Goal: Task Accomplishment & Management: Manage account settings

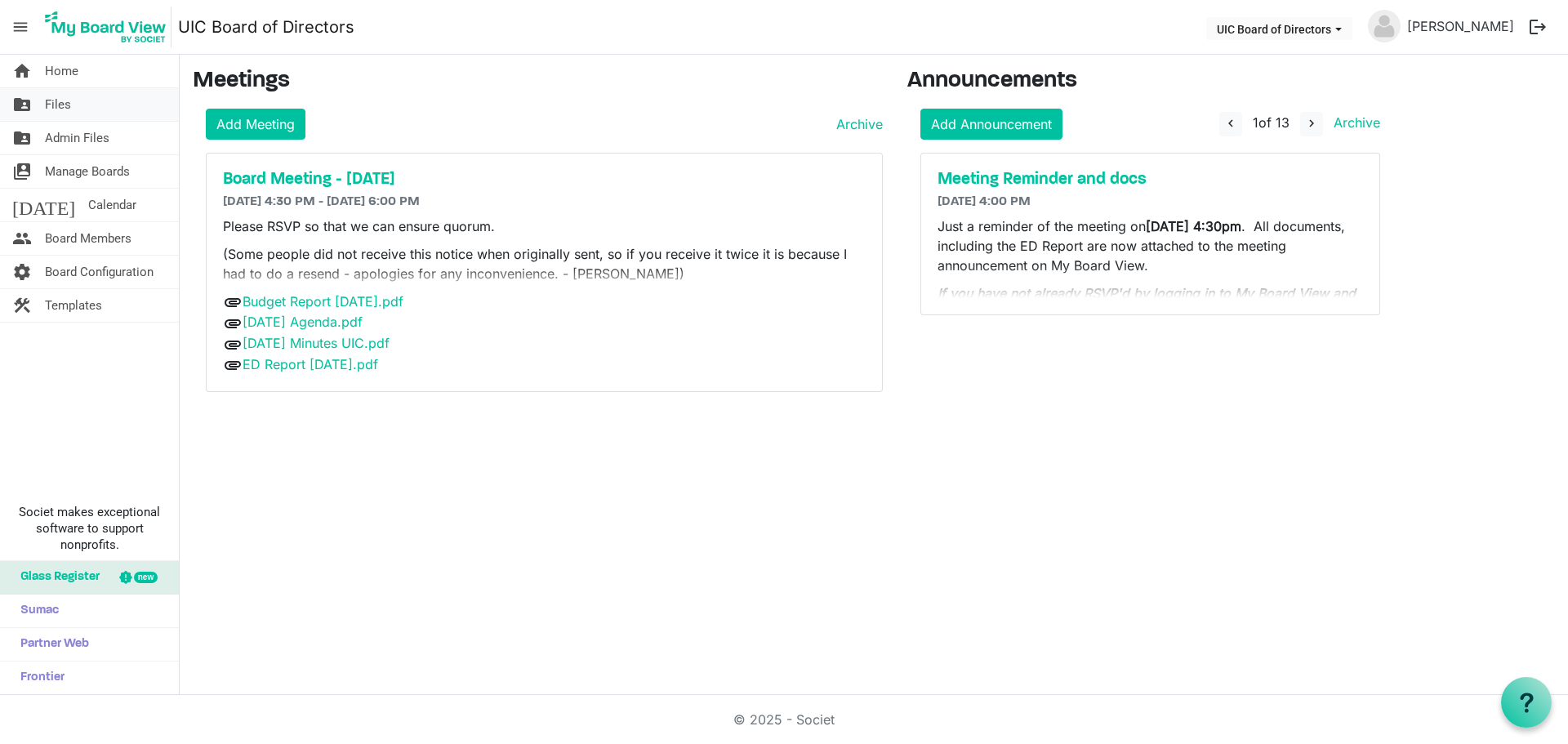
click at [59, 104] on span "Files" at bounding box center [57, 104] width 26 height 33
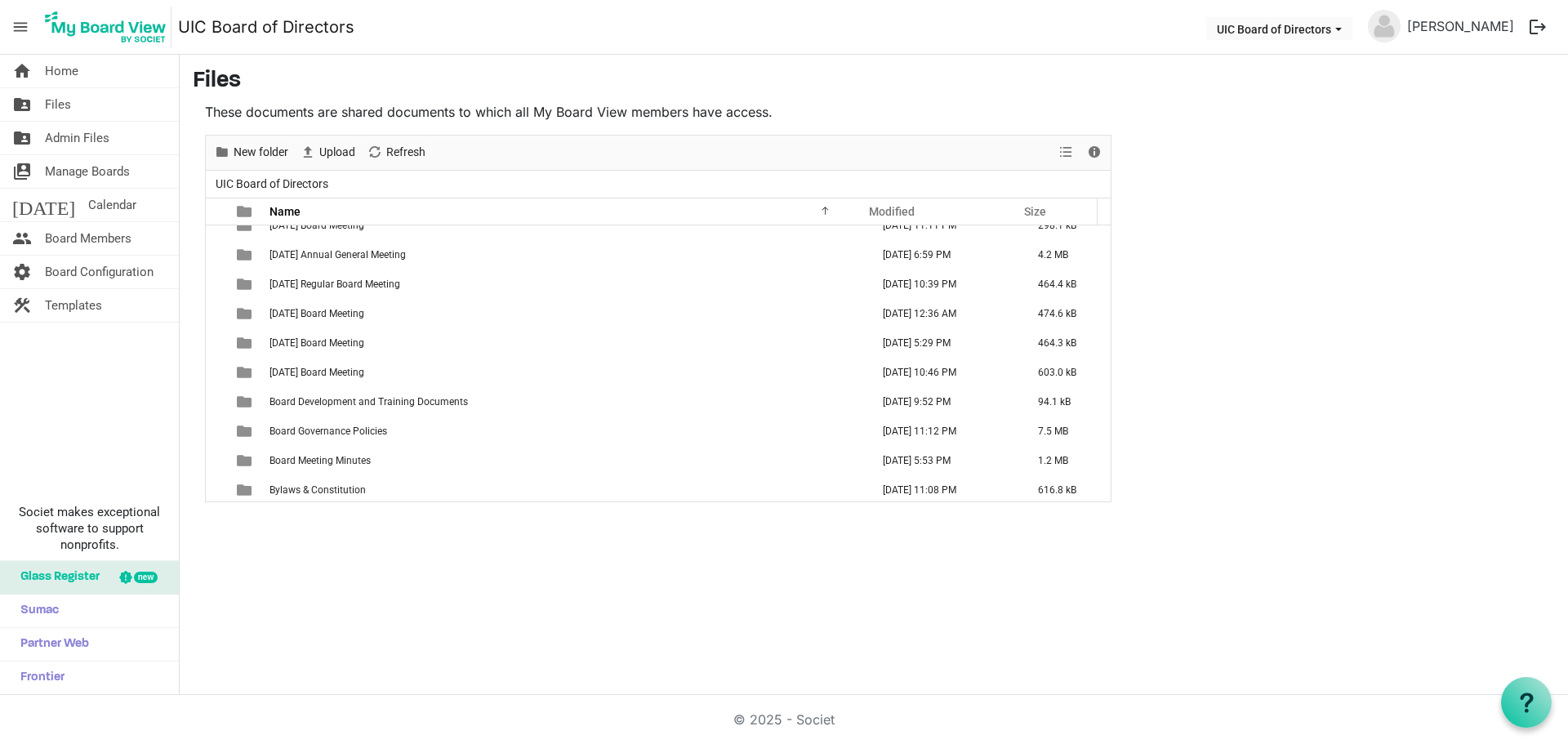
scroll to position [653, 0]
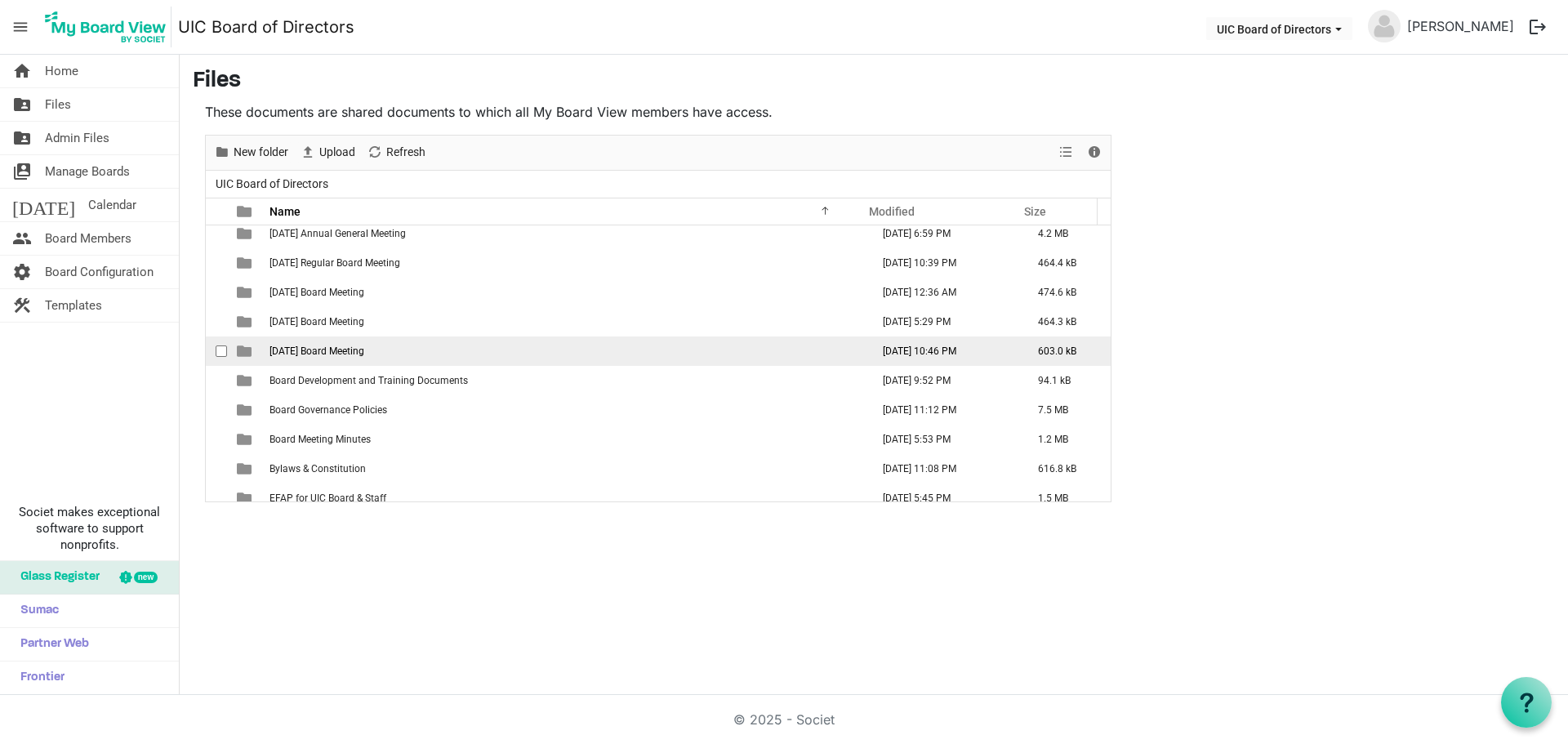
click at [364, 351] on span "[DATE] Board Meeting" at bounding box center [317, 351] width 95 height 12
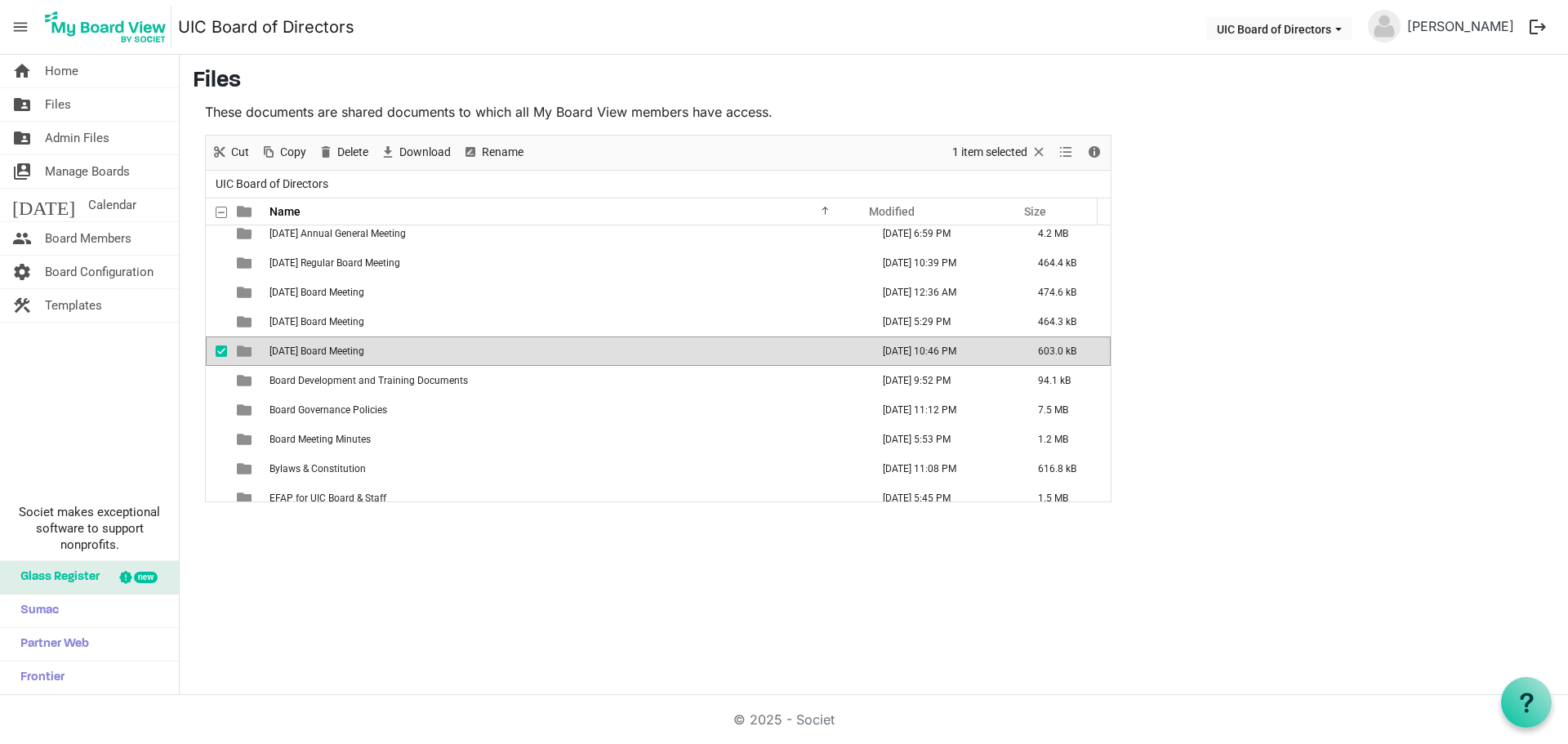
click at [364, 349] on span "2025 September 24 Board Meeting" at bounding box center [317, 351] width 95 height 12
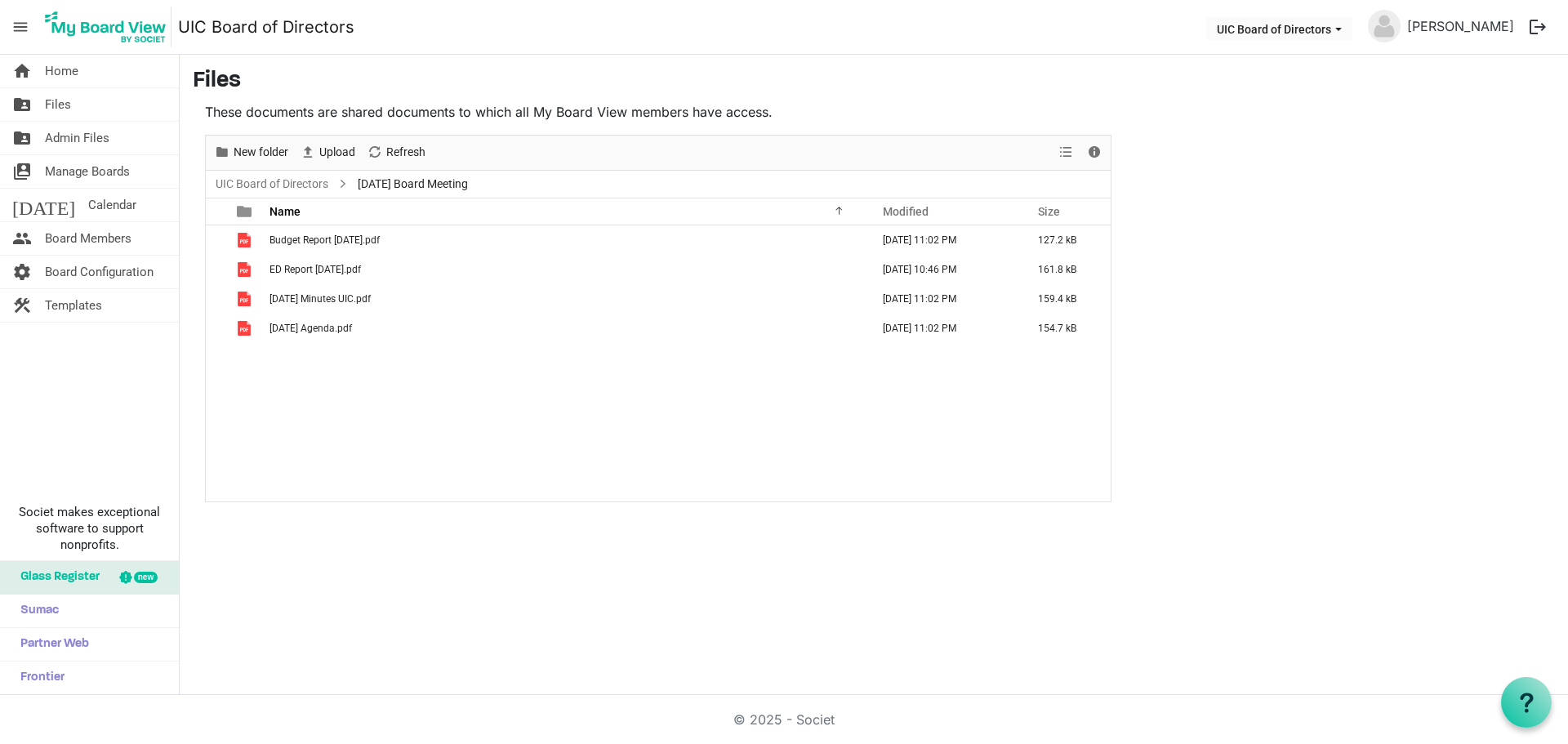
scroll to position [0, 0]
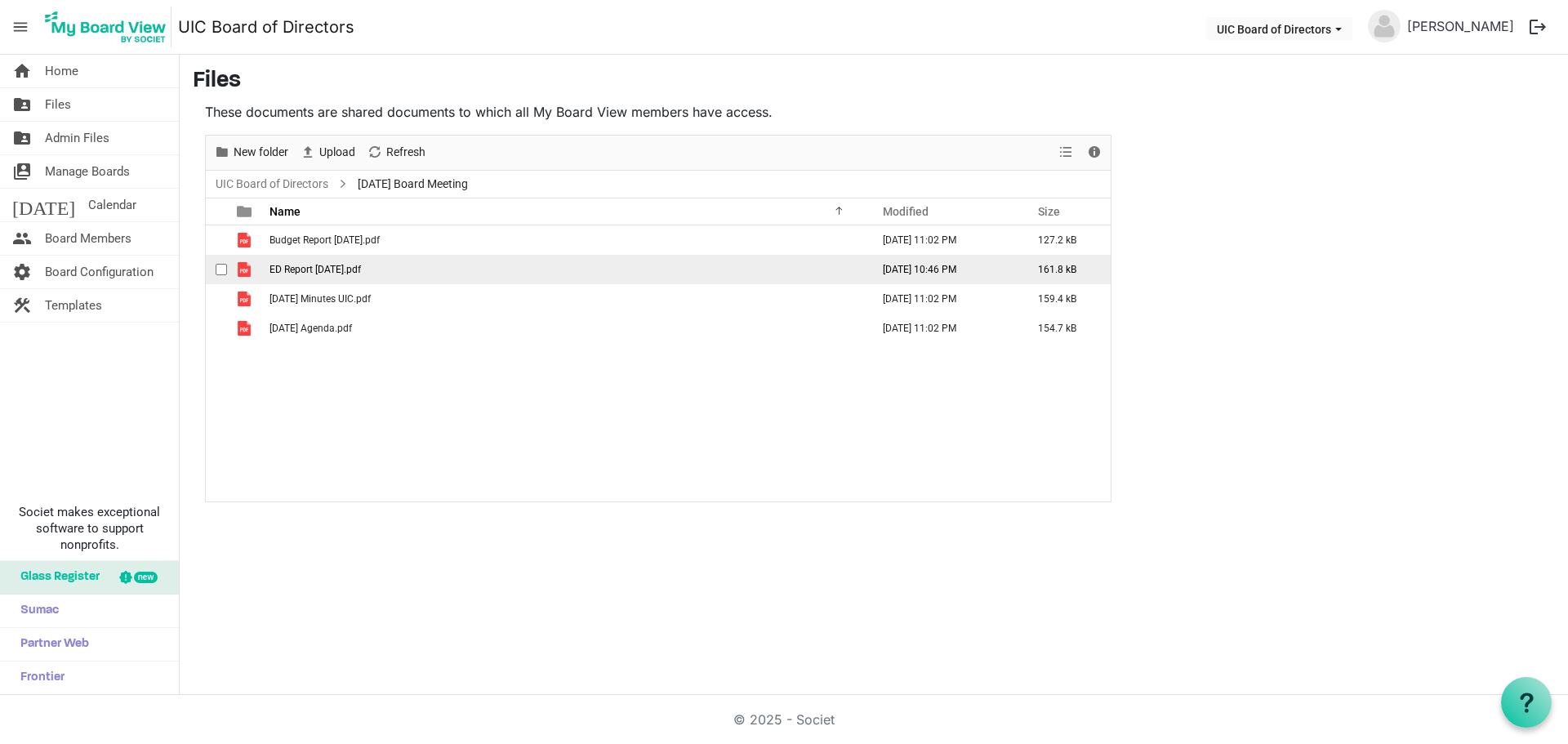
click at [224, 269] on span "checkbox" at bounding box center [222, 270] width 12 height 12
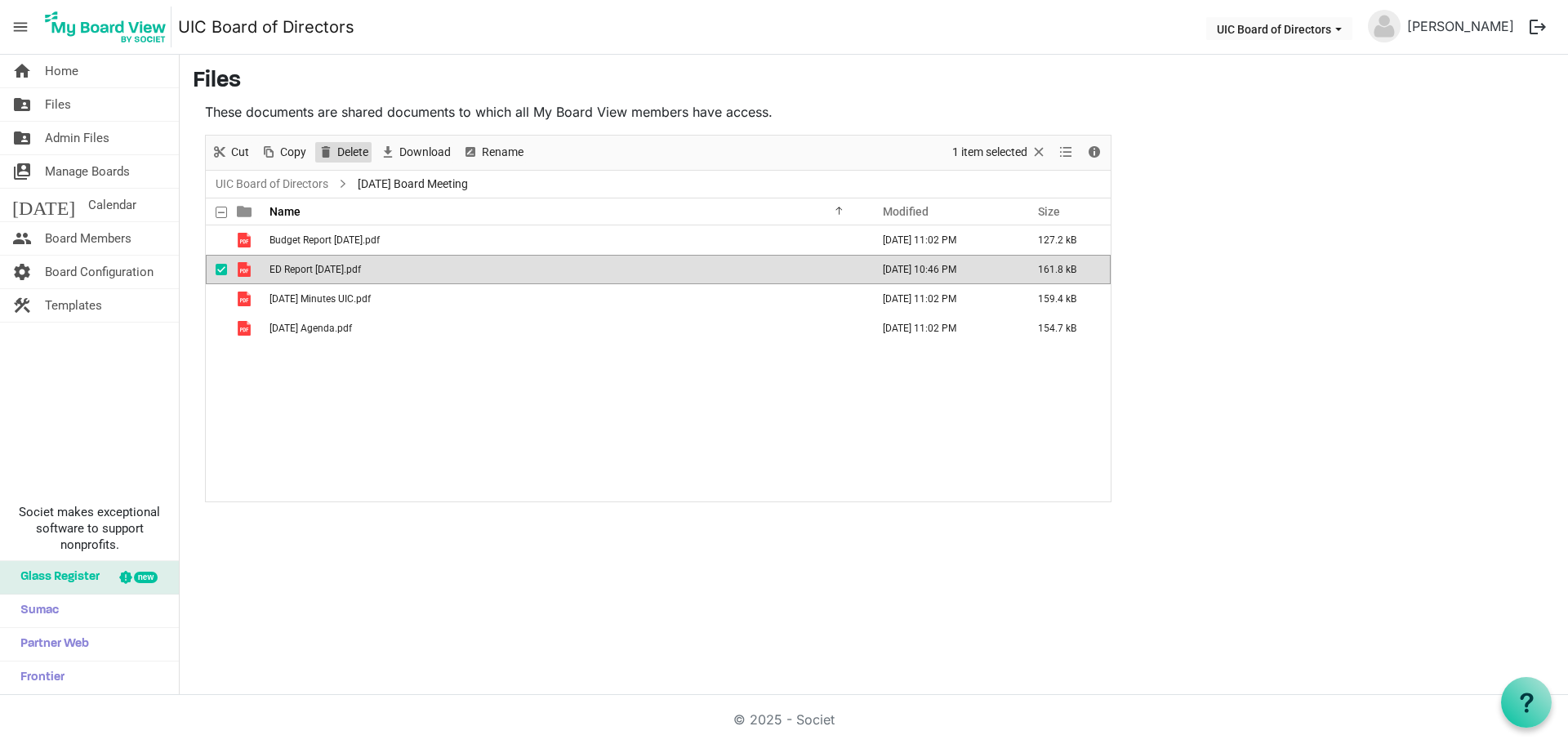
click at [355, 149] on span "Delete" at bounding box center [352, 152] width 34 height 20
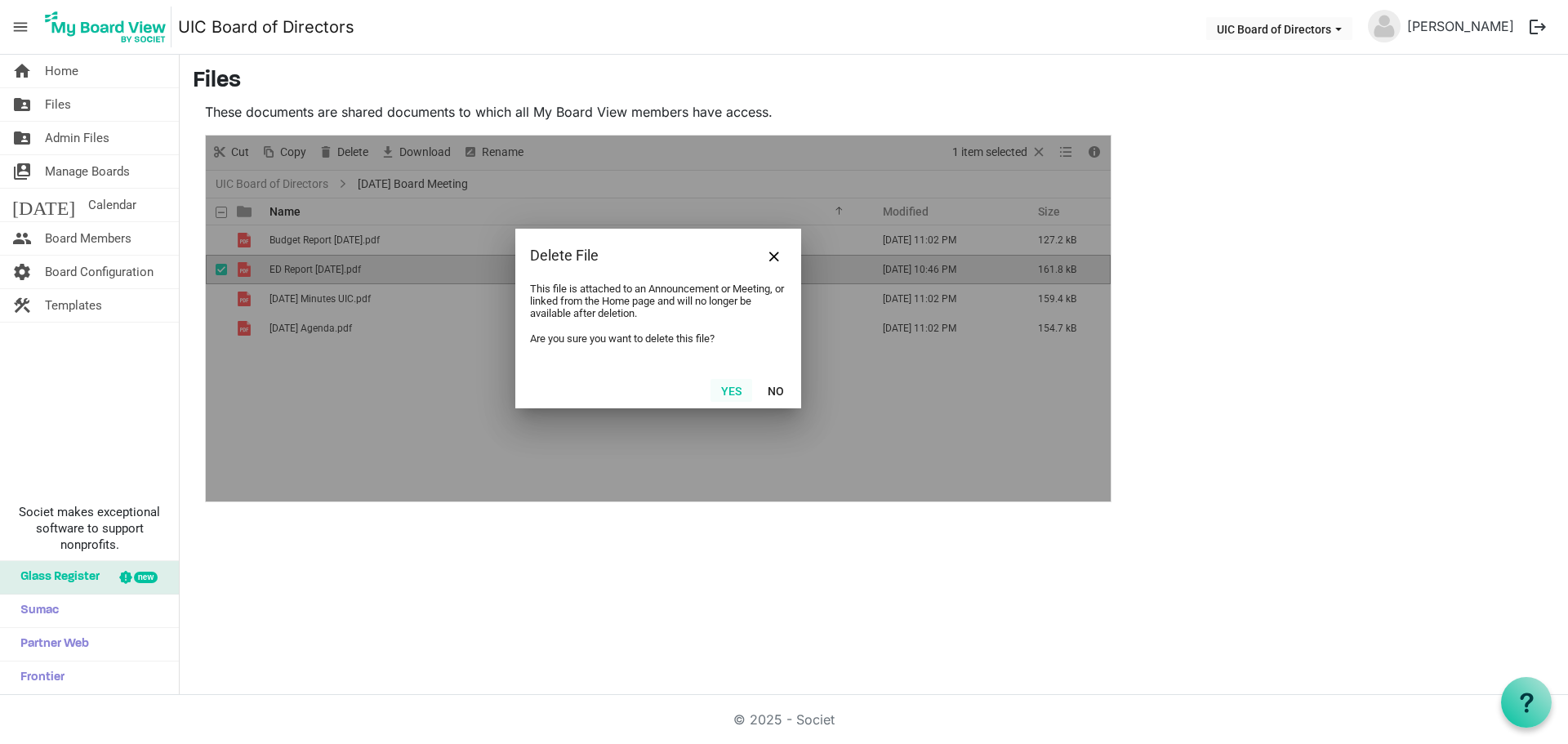
click at [736, 386] on button "Yes" at bounding box center [731, 390] width 42 height 23
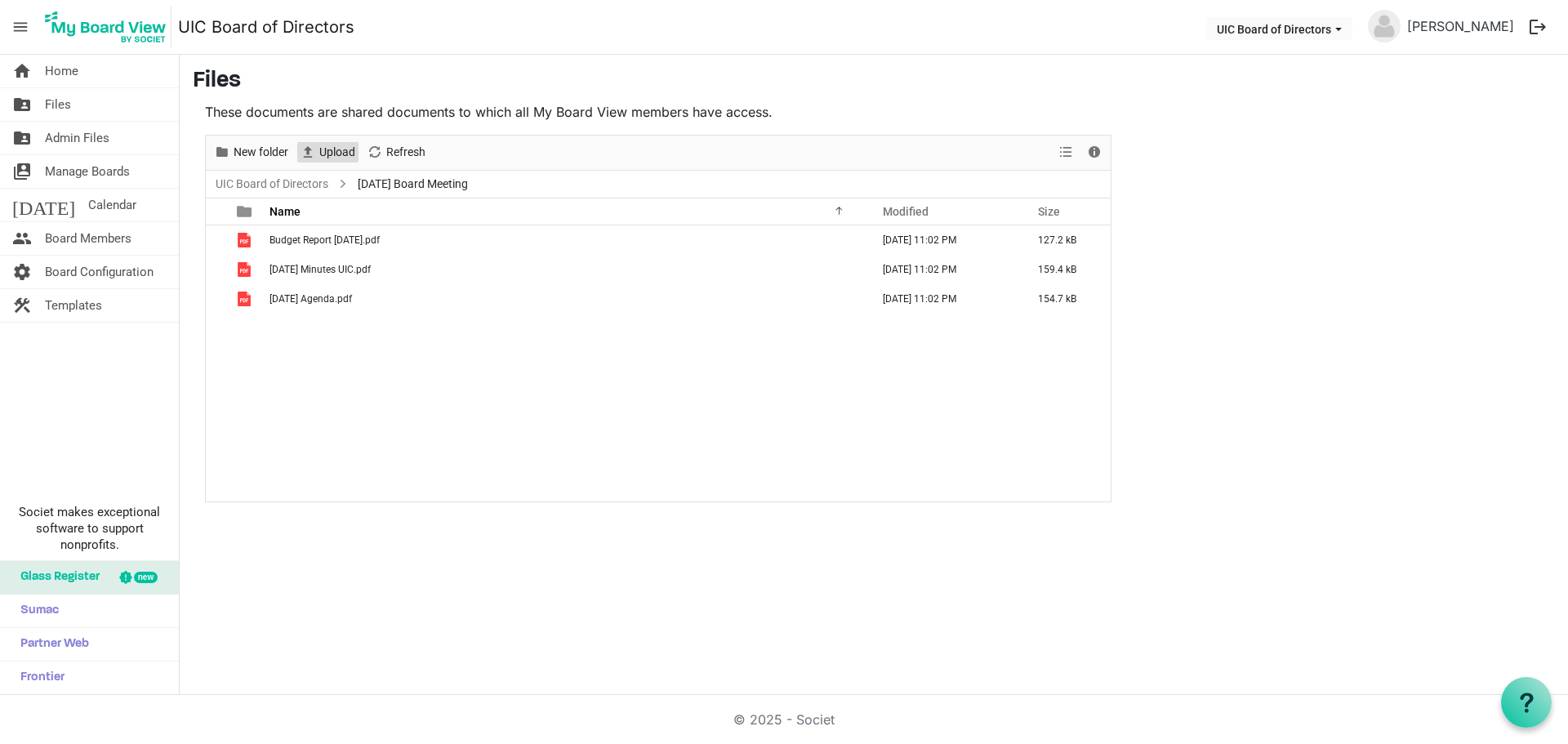
click at [324, 151] on span "Upload" at bounding box center [337, 152] width 39 height 20
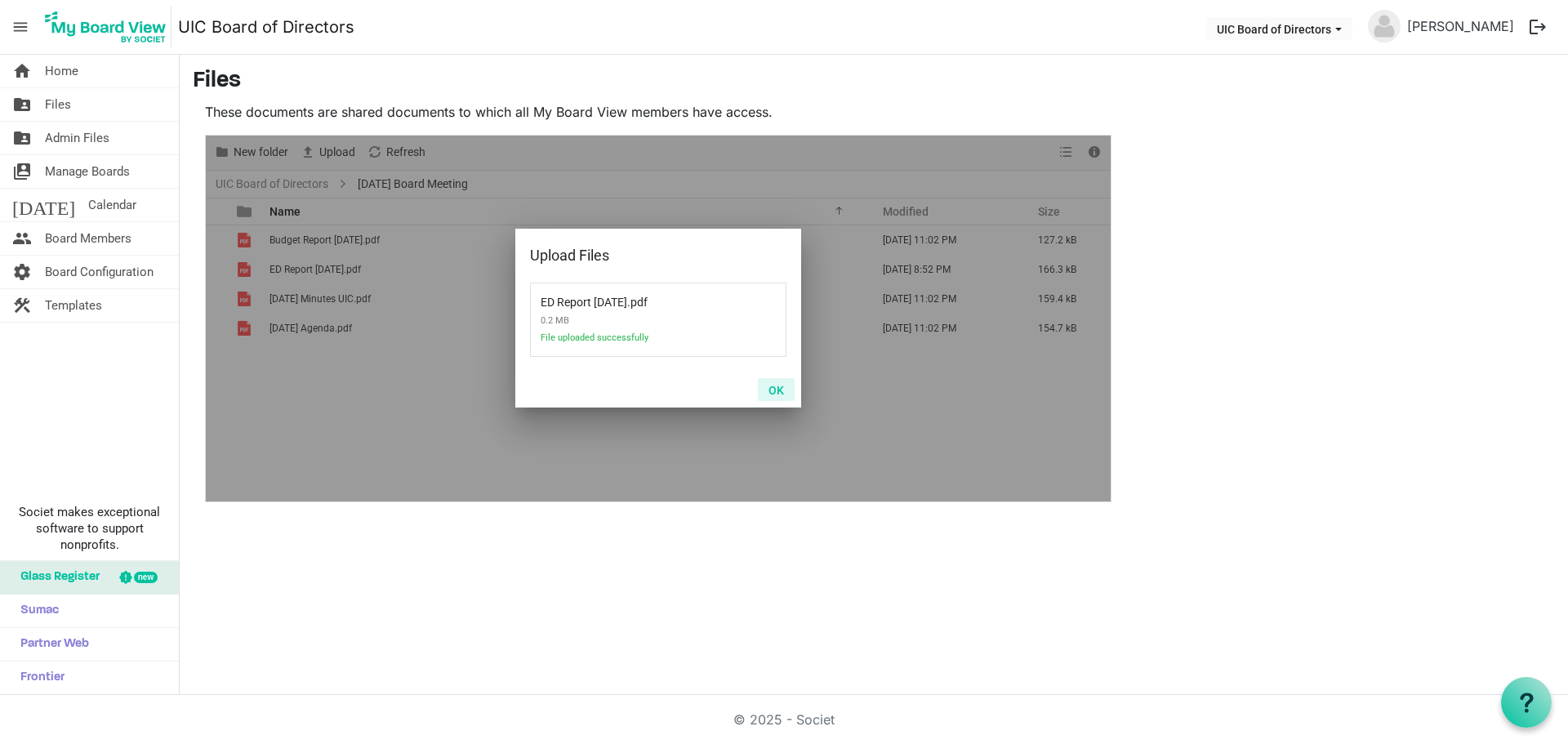
click at [779, 389] on button "OK" at bounding box center [776, 390] width 37 height 23
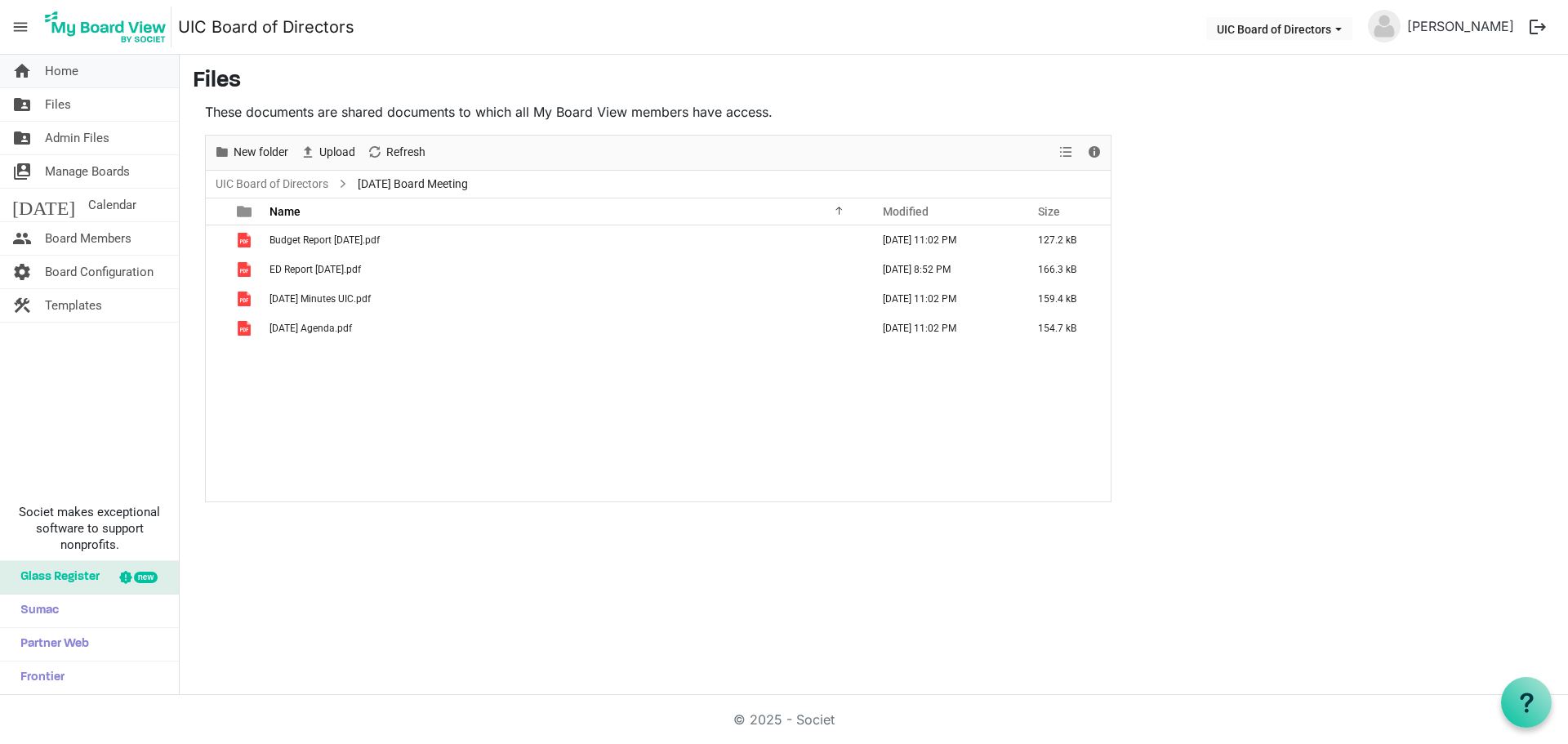
click at [49, 75] on span "Home" at bounding box center [61, 72] width 34 height 33
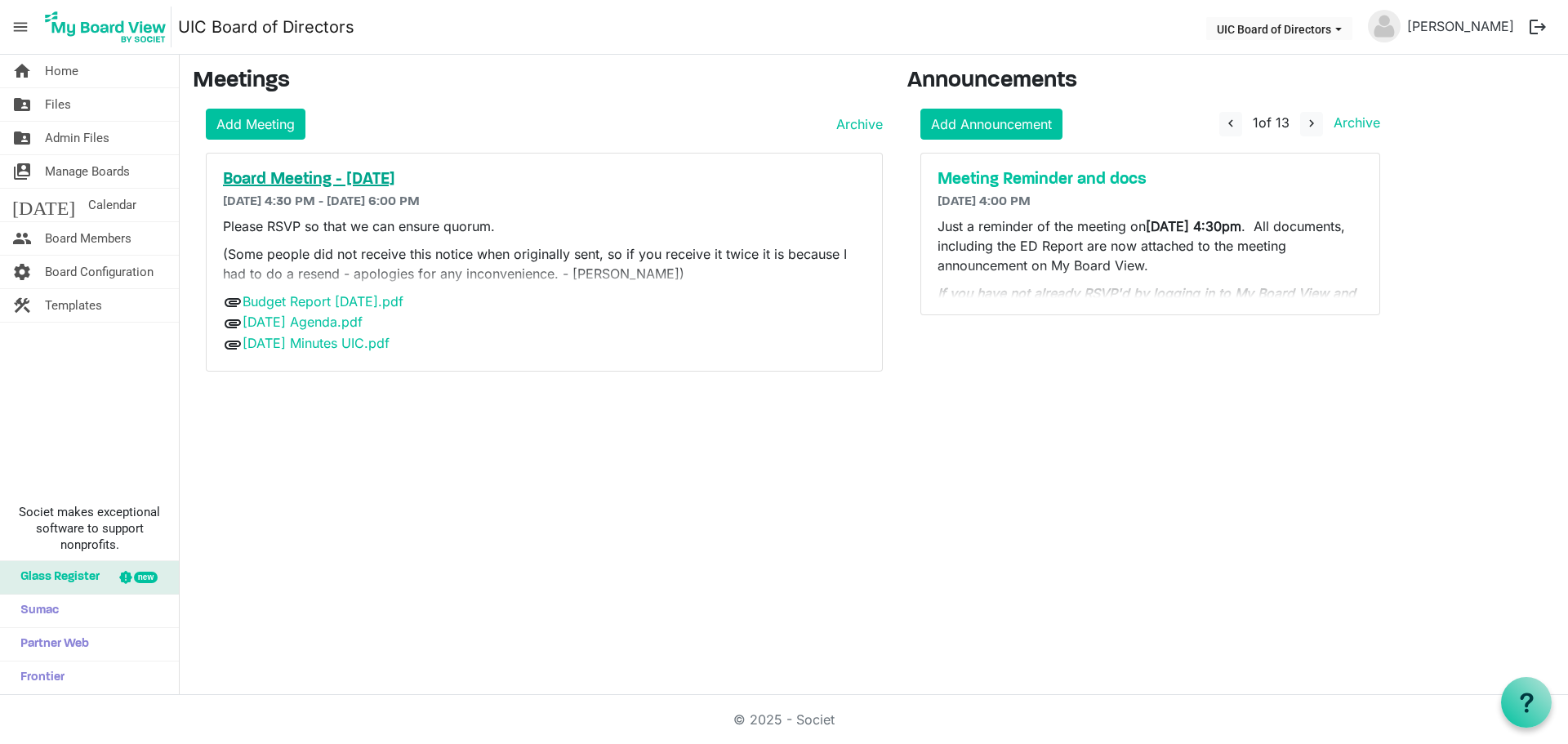
click at [458, 175] on h5 "Board Meeting - [DATE]" at bounding box center [544, 179] width 643 height 19
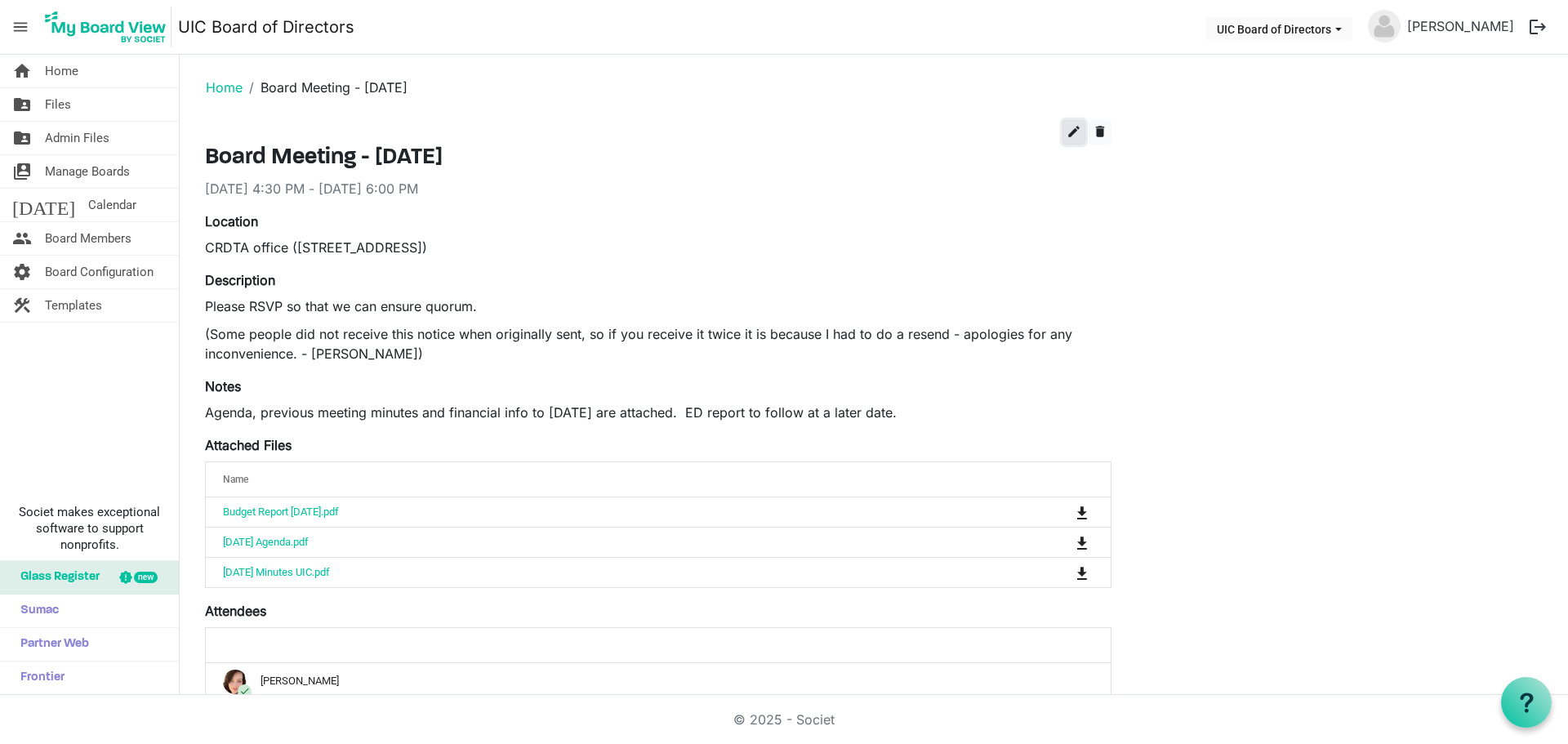
click at [1072, 134] on span "edit" at bounding box center [1073, 131] width 15 height 15
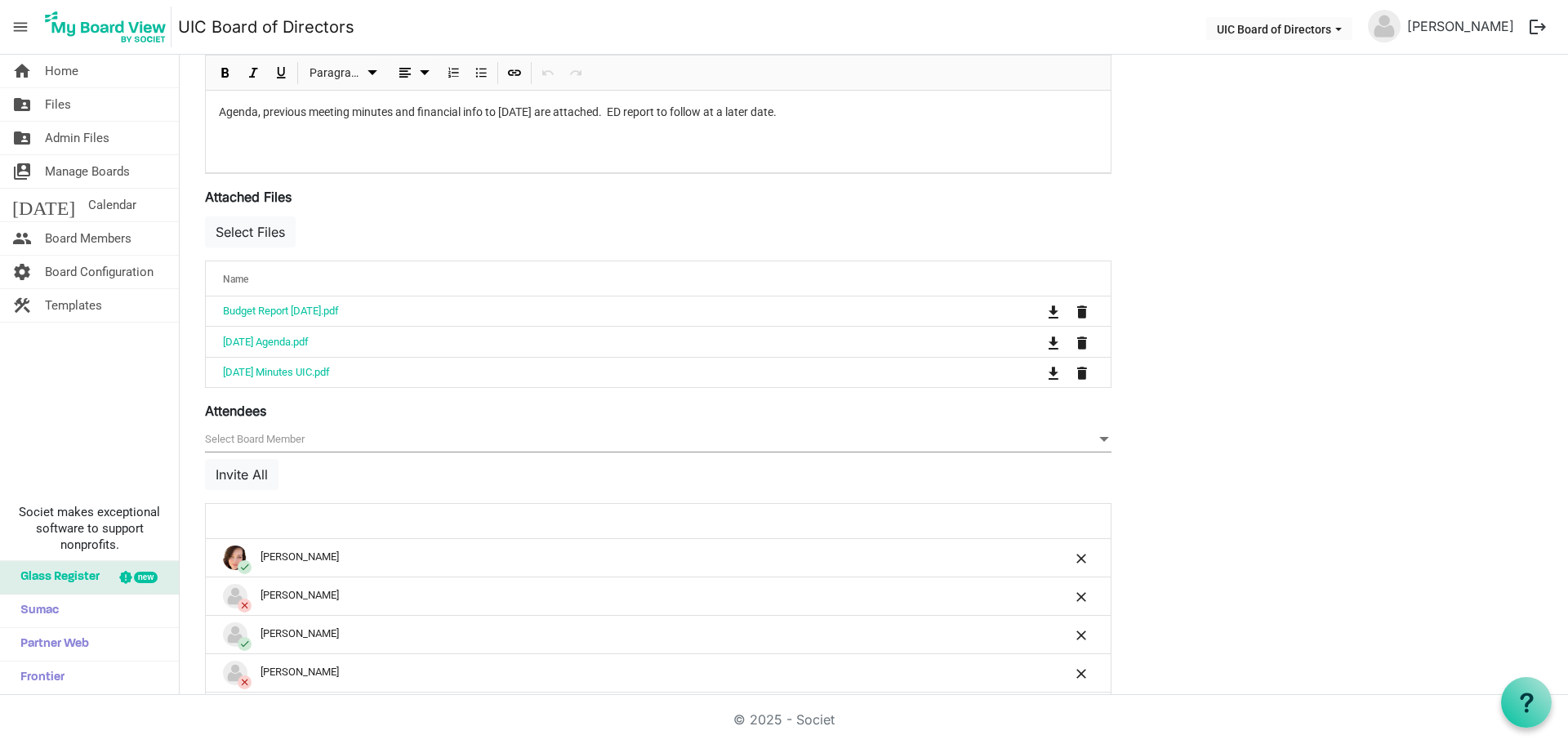
scroll to position [490, 0]
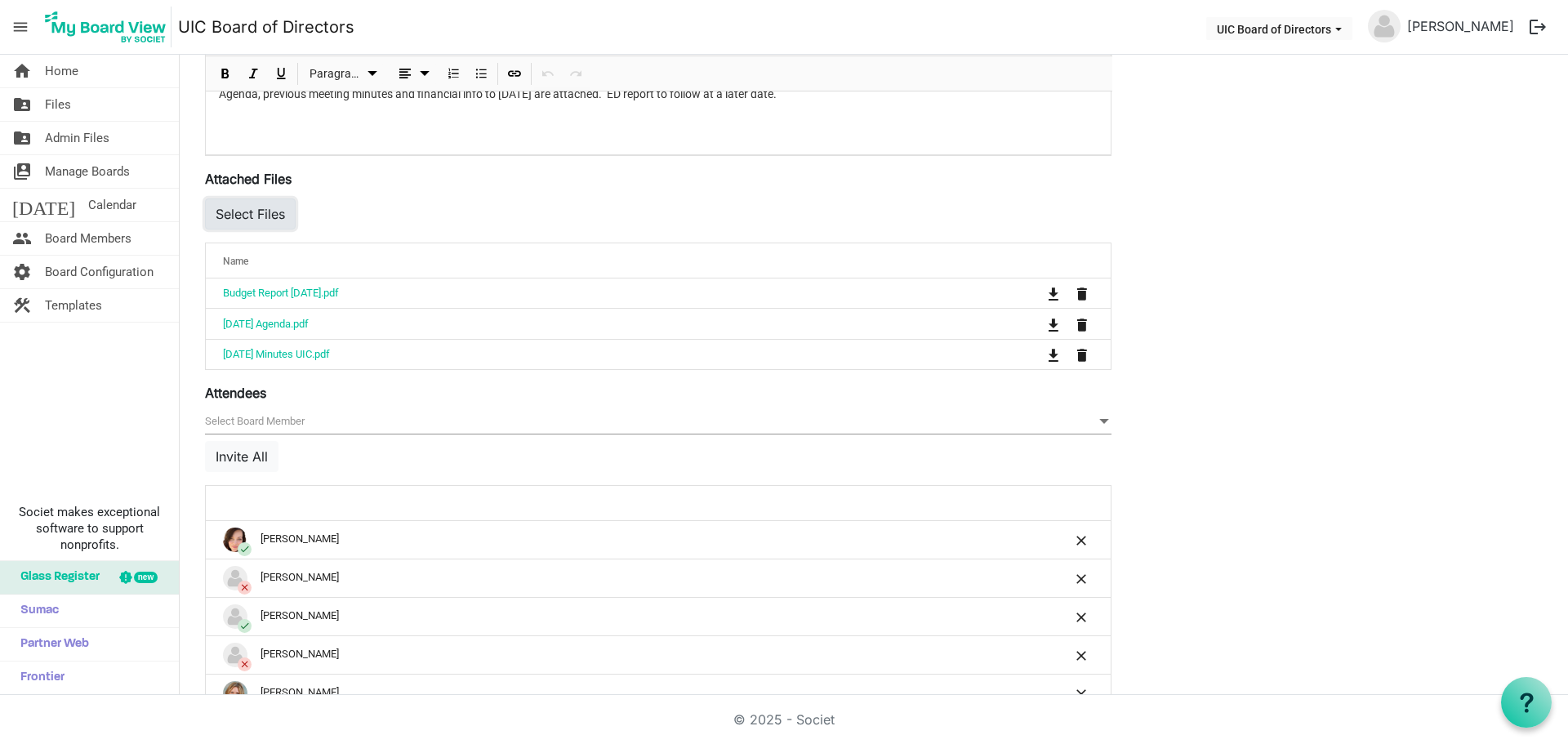
click at [239, 213] on button "Select Files" at bounding box center [251, 214] width 91 height 31
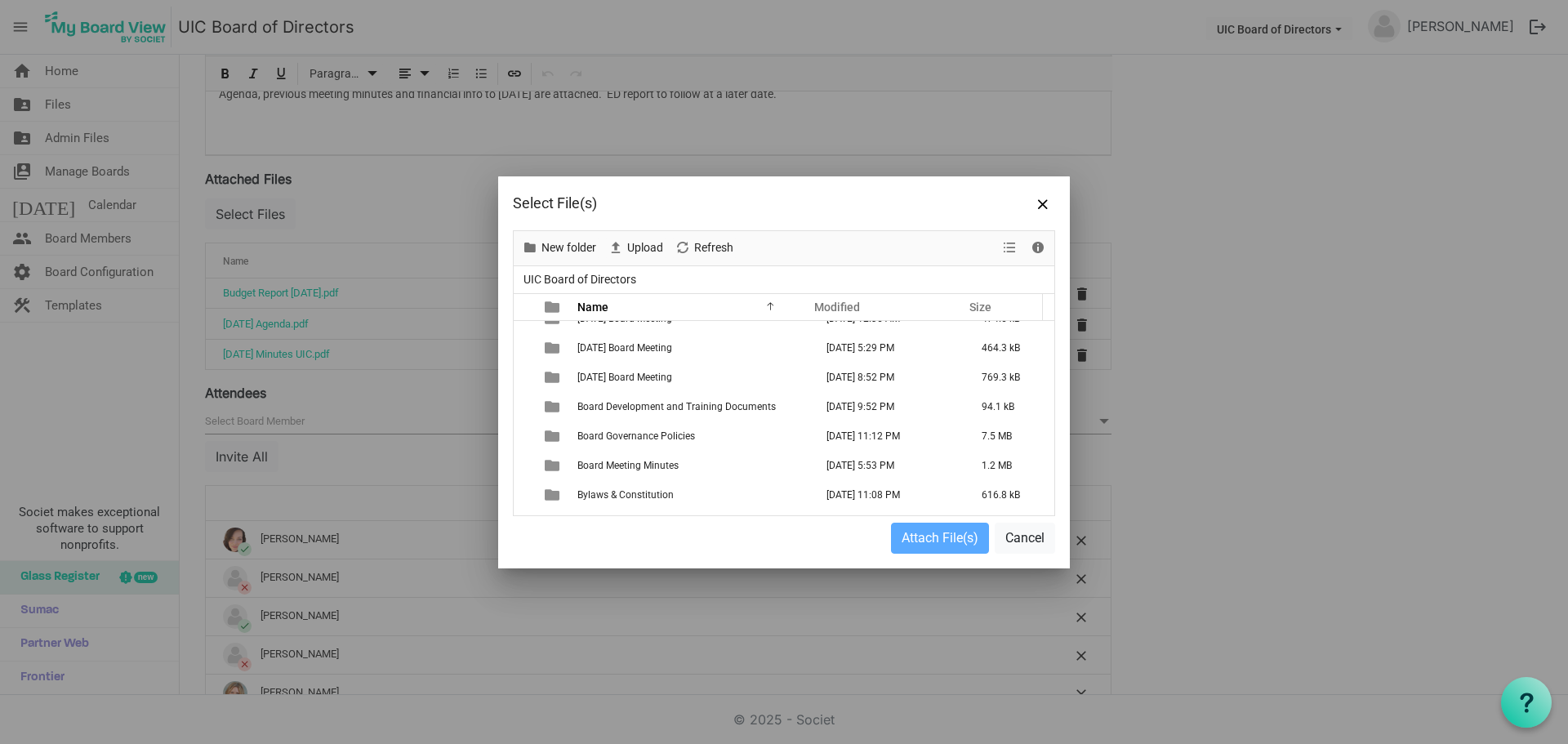
scroll to position [734, 0]
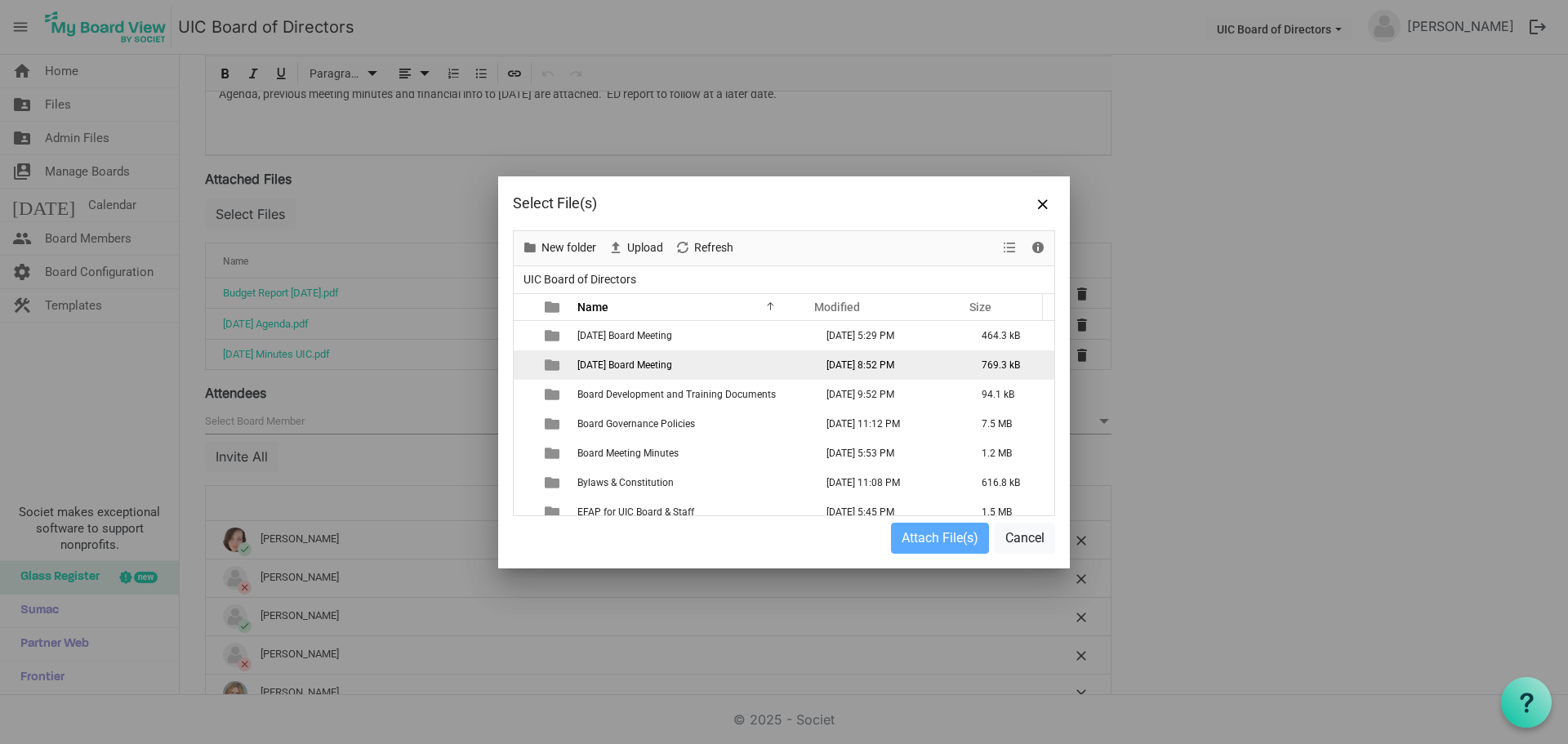
click at [672, 367] on span "2025 September 24 Board Meeting" at bounding box center [624, 365] width 95 height 12
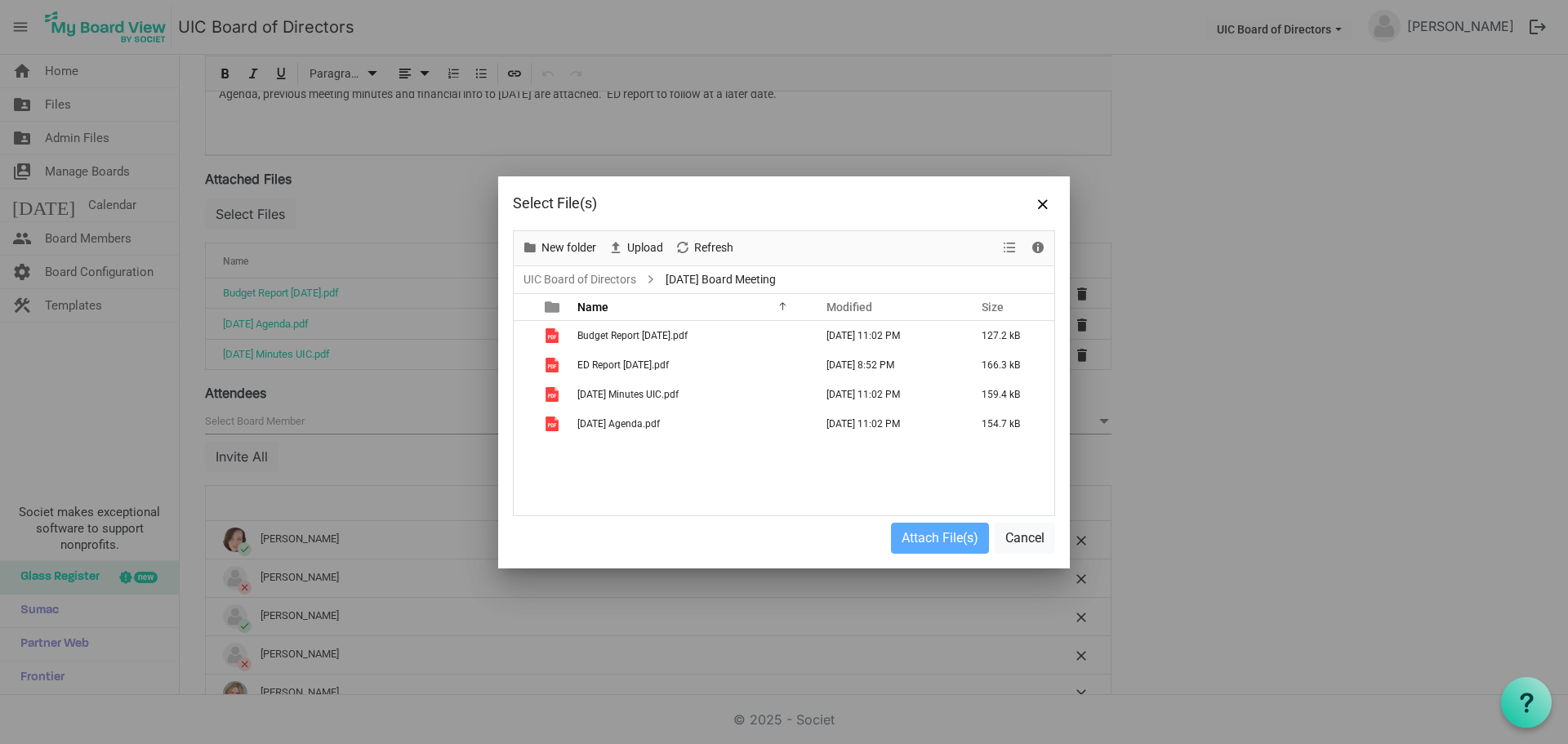
scroll to position [0, 0]
click at [644, 367] on span "ED Report Sept 2025.pdf" at bounding box center [622, 365] width 91 height 12
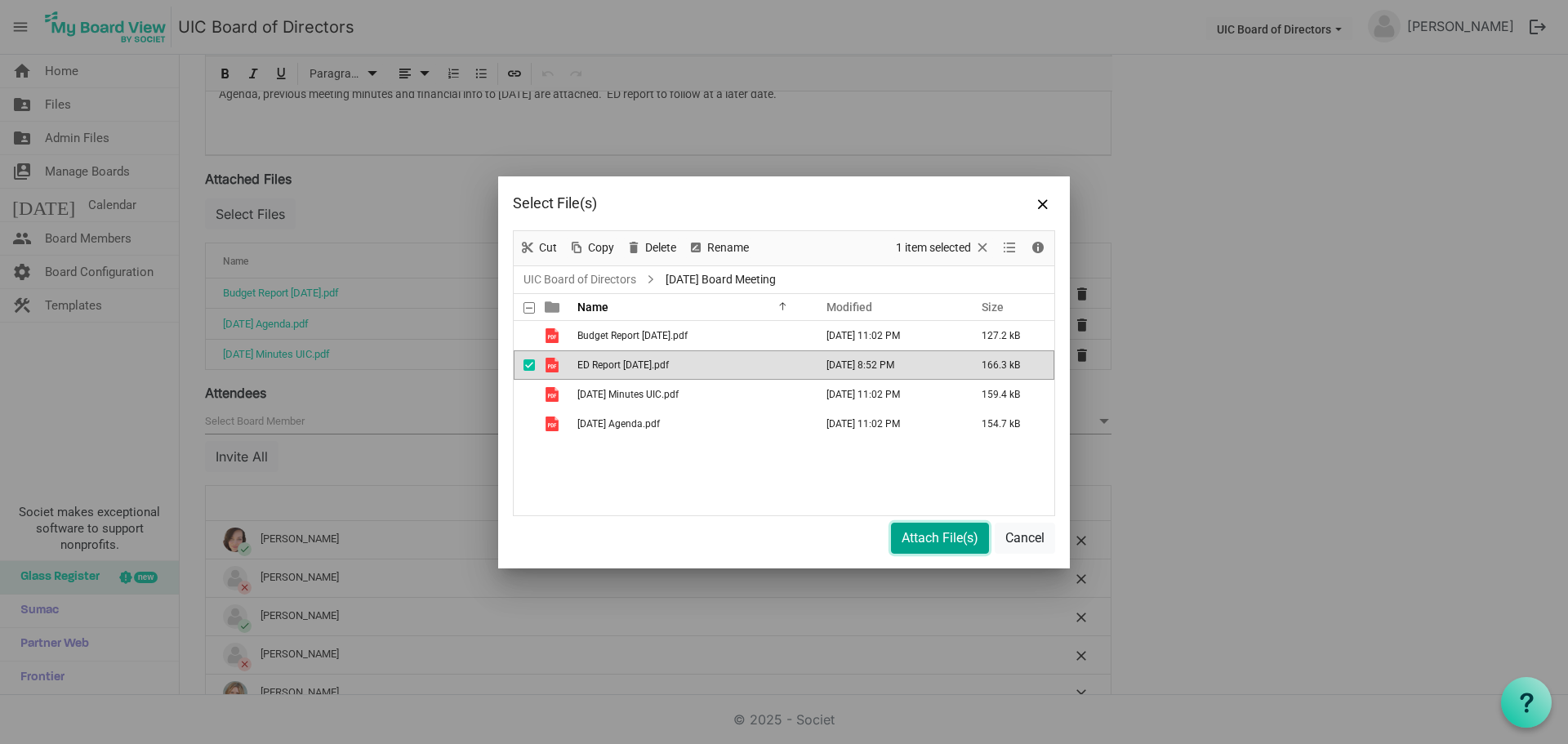
click at [905, 536] on button "Attach File(s)" at bounding box center [939, 538] width 98 height 31
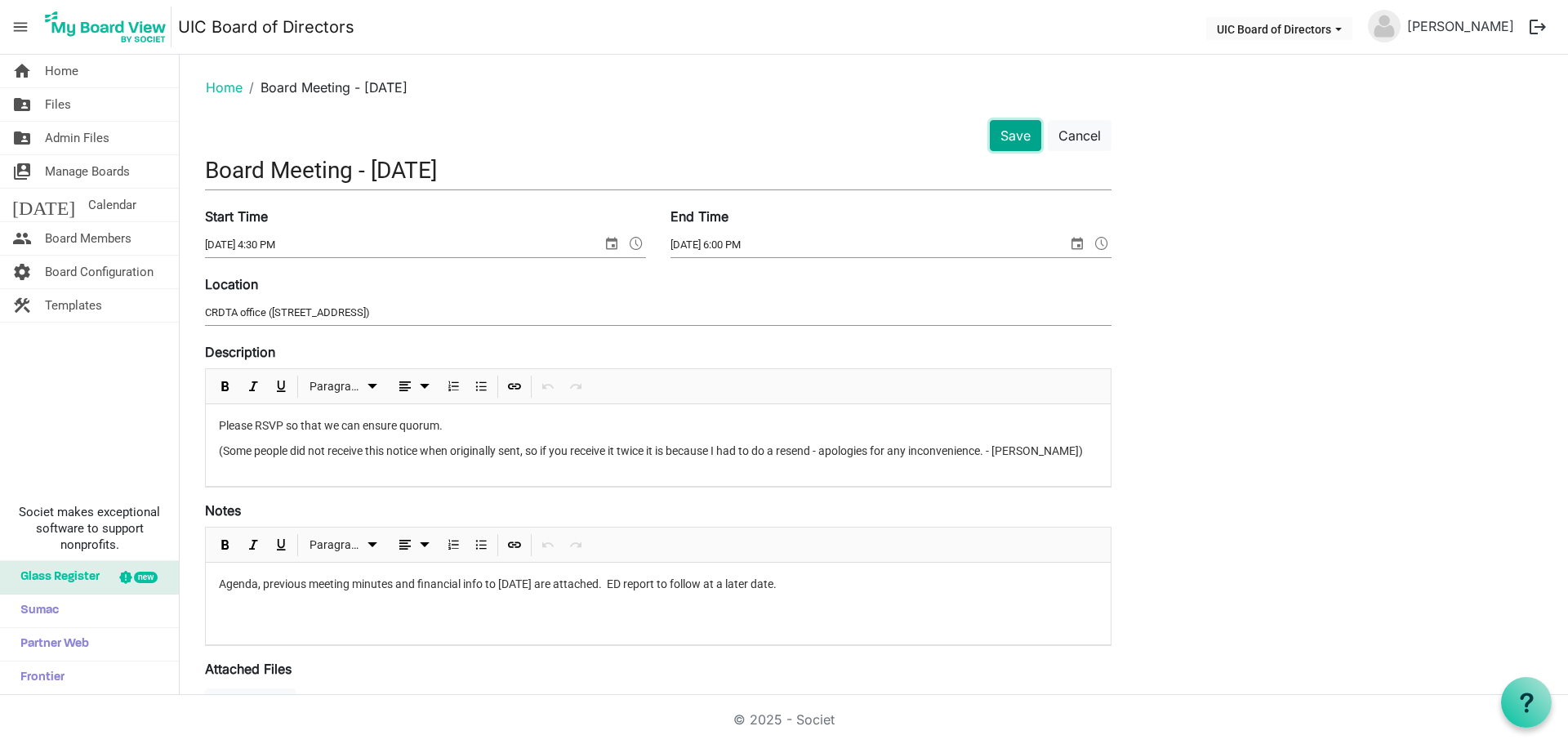
click at [1010, 137] on button "Save" at bounding box center [1015, 135] width 51 height 31
